Goal: Navigation & Orientation: Find specific page/section

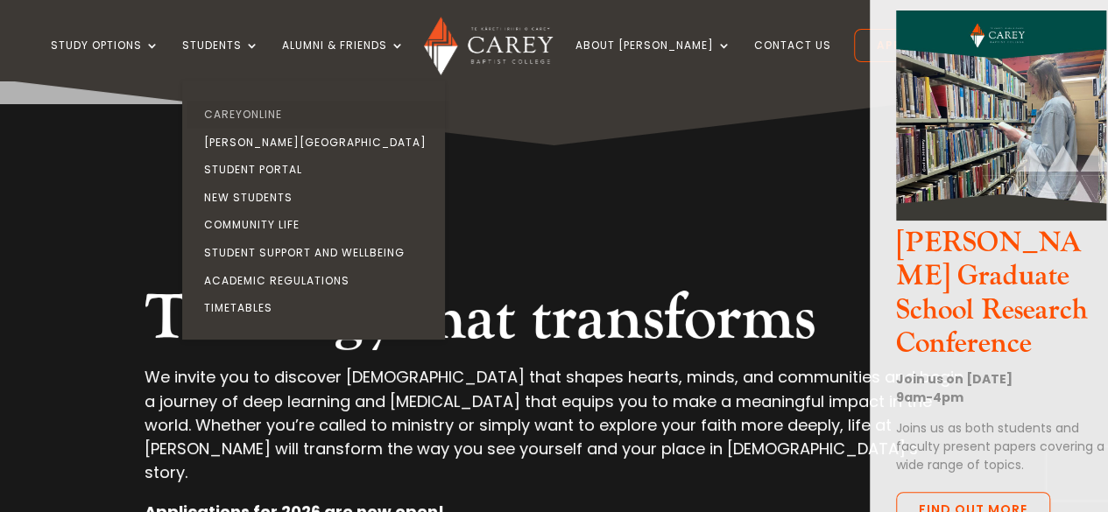
click at [285, 116] on link "CareyOnline" at bounding box center [318, 115] width 263 height 28
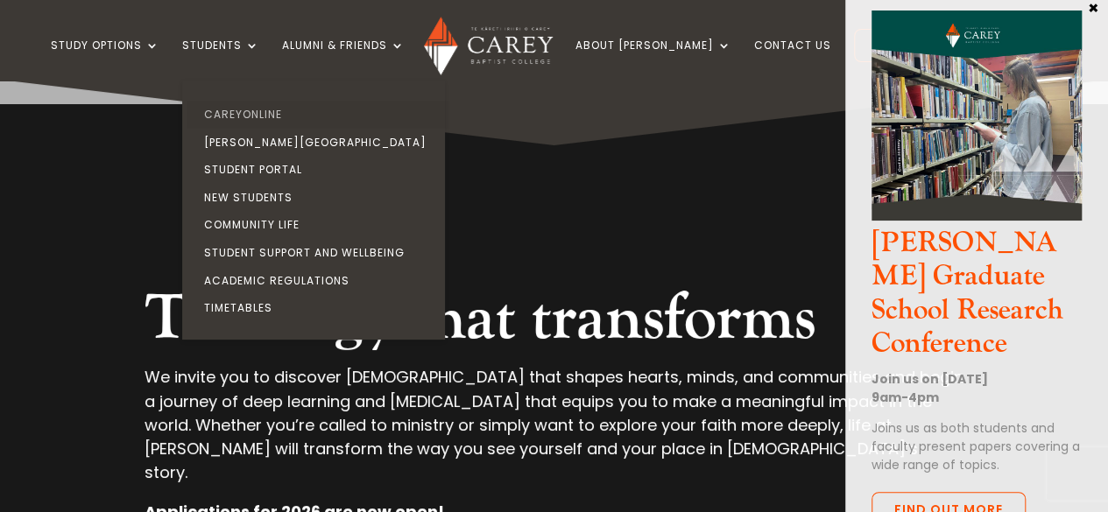
click at [298, 108] on link "CareyOnline" at bounding box center [318, 115] width 263 height 28
